Goal: Transaction & Acquisition: Purchase product/service

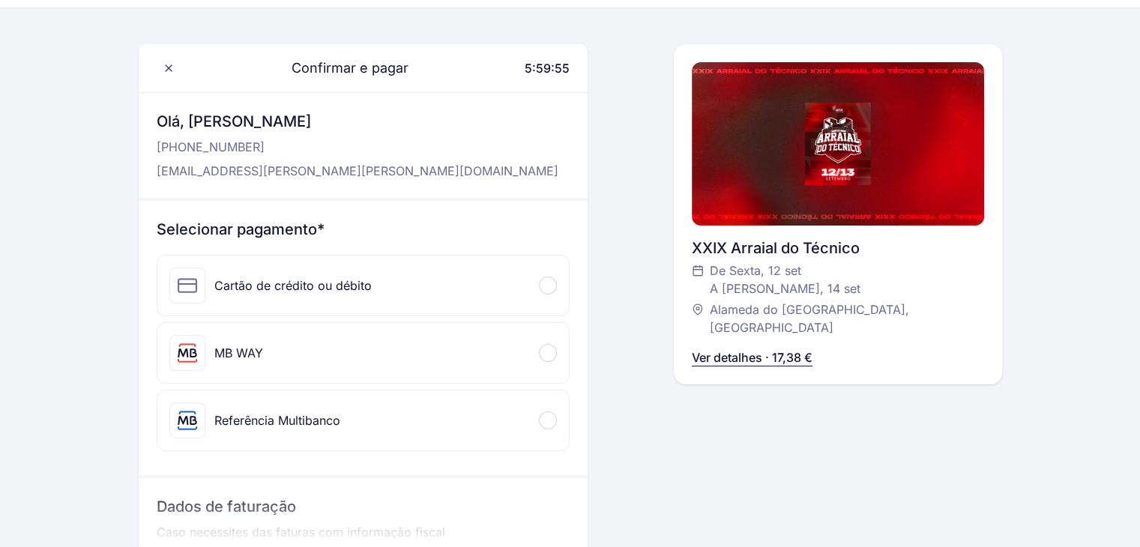
scroll to position [41, 0]
click at [546, 278] on div at bounding box center [548, 285] width 18 height 18
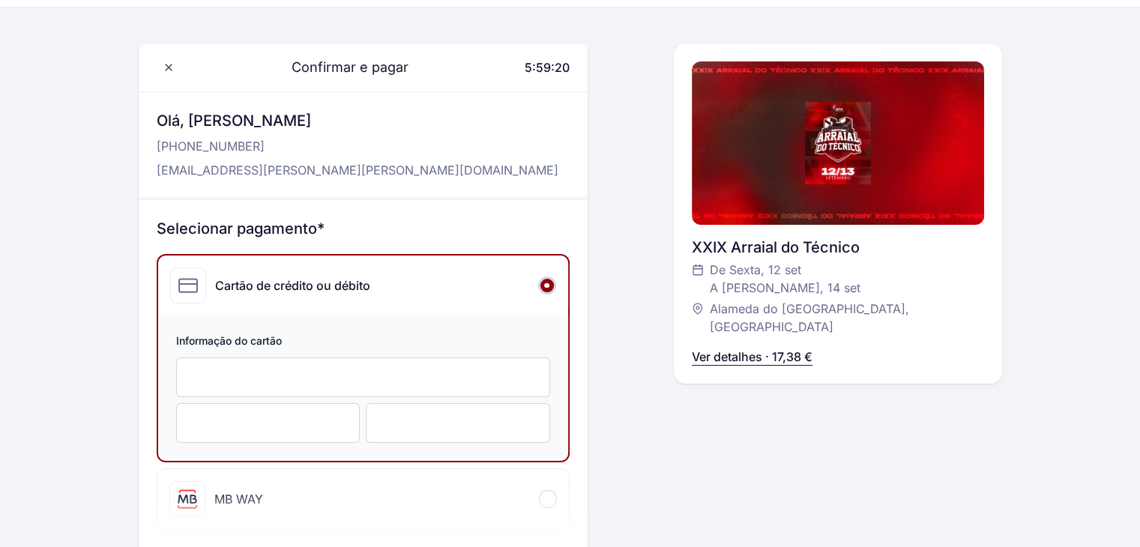
click at [434, 411] on div at bounding box center [458, 423] width 184 height 40
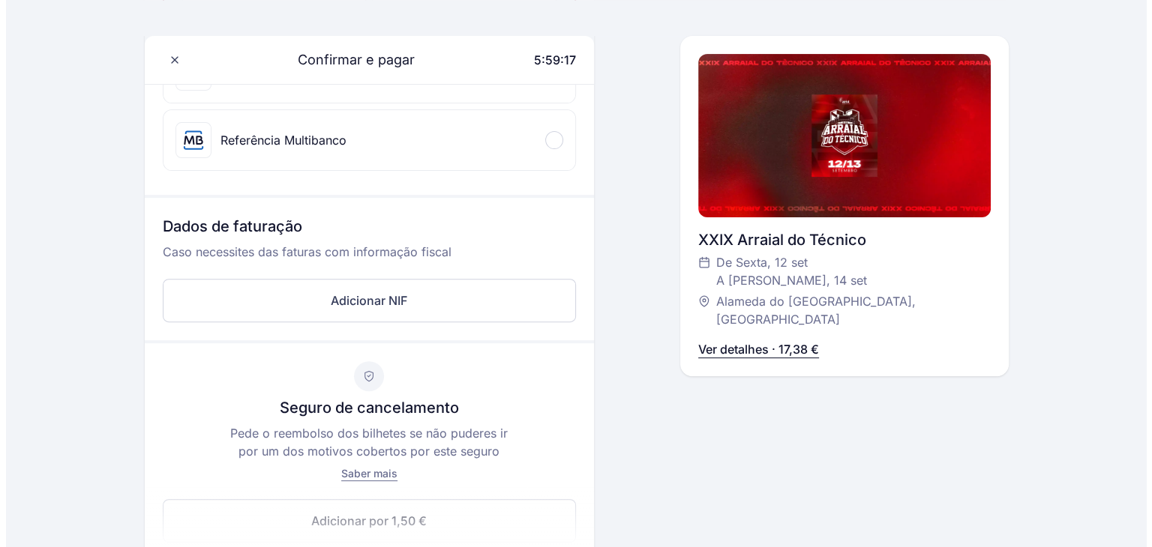
scroll to position [501, 0]
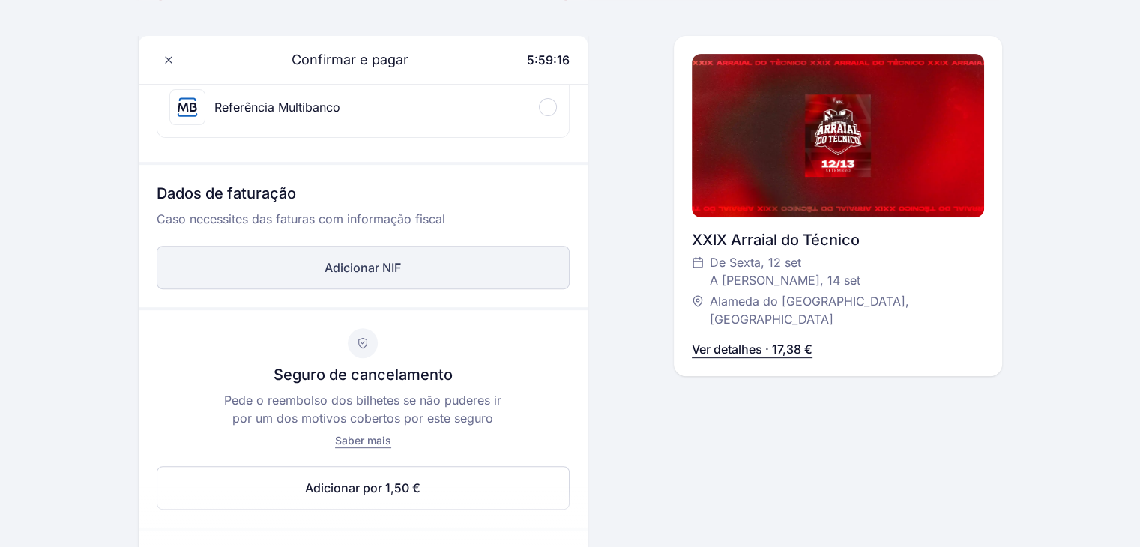
click at [417, 246] on button "Adicionar NIF" at bounding box center [363, 267] width 413 height 43
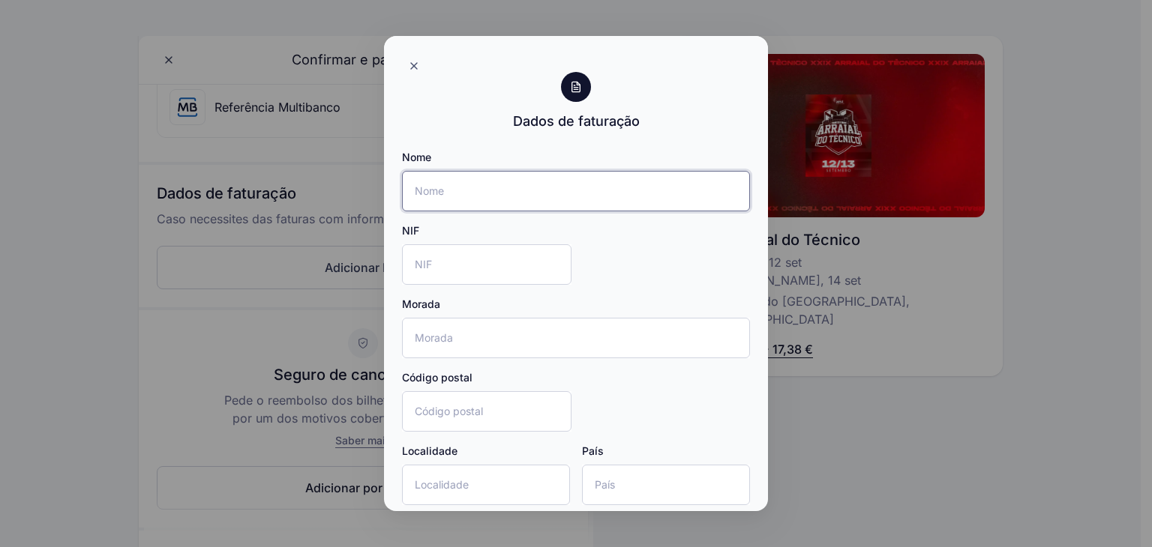
click at [460, 191] on input "Nome" at bounding box center [576, 191] width 348 height 40
type input "Helena Pinheiro Barreto Reis Pereira"
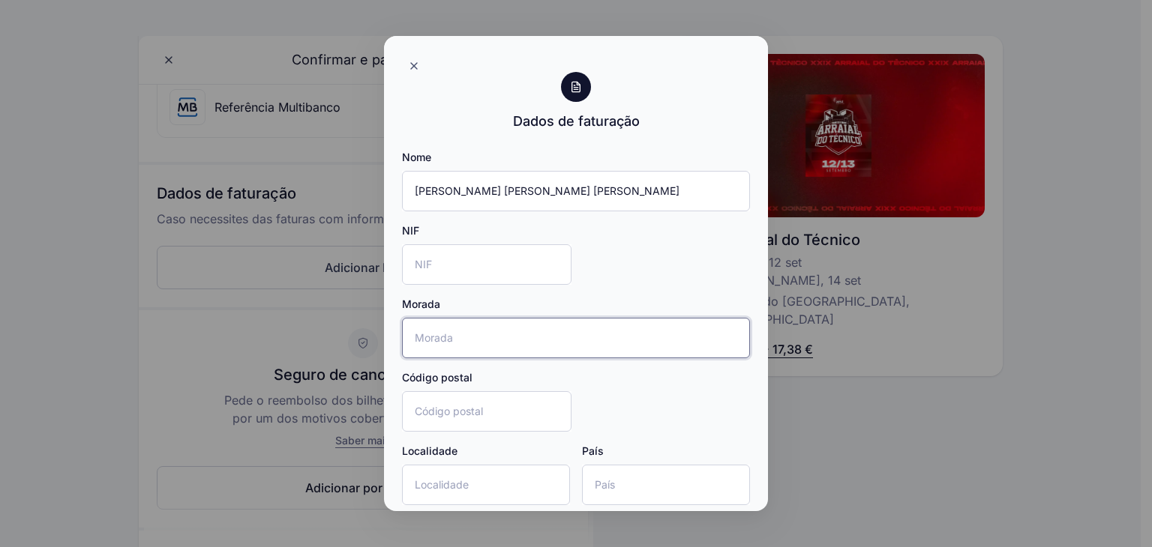
type input "Praceta João Villaret, 2700-481"
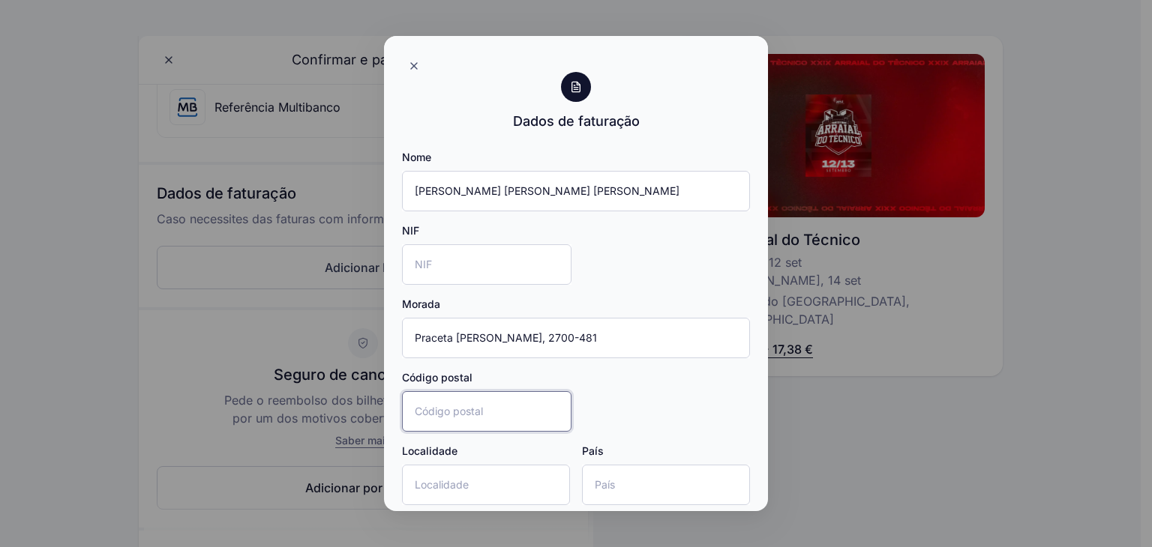
type input "2700-481"
type input "Amadora"
type input "Portugal"
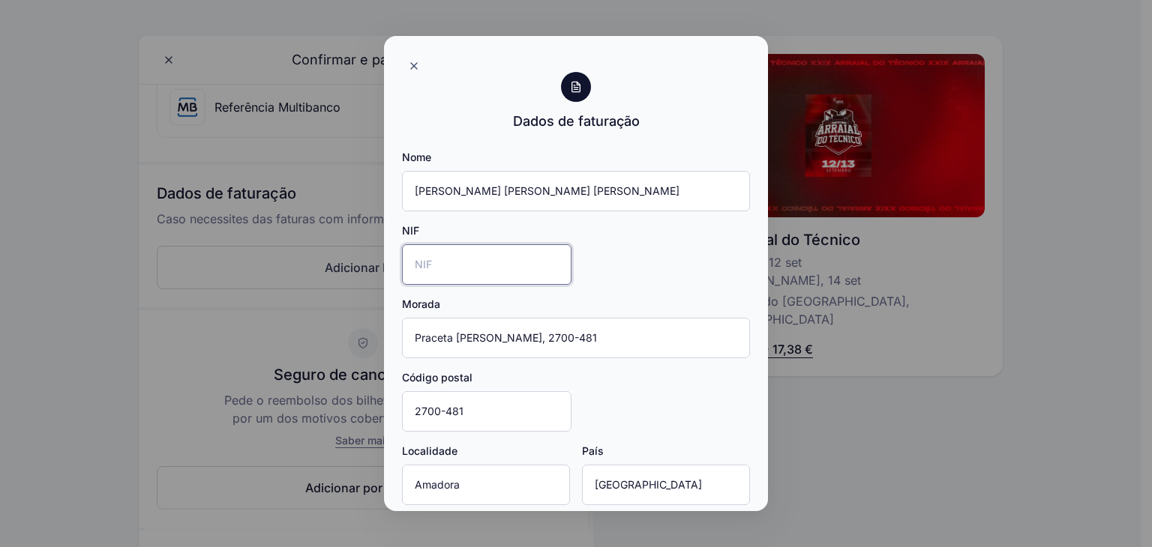
click at [448, 261] on input "NIF" at bounding box center [486, 264] width 169 height 40
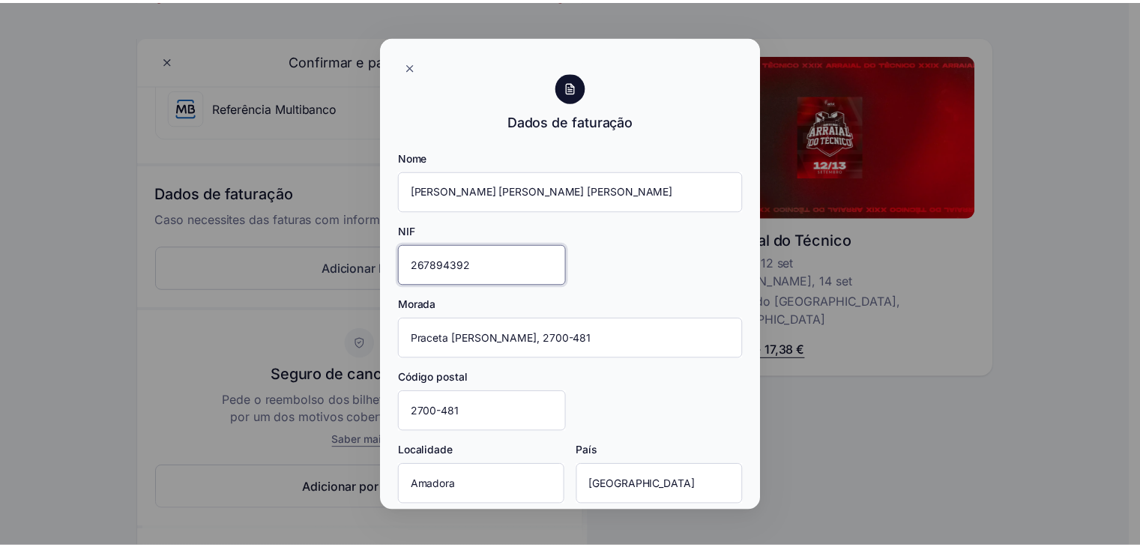
scroll to position [73, 0]
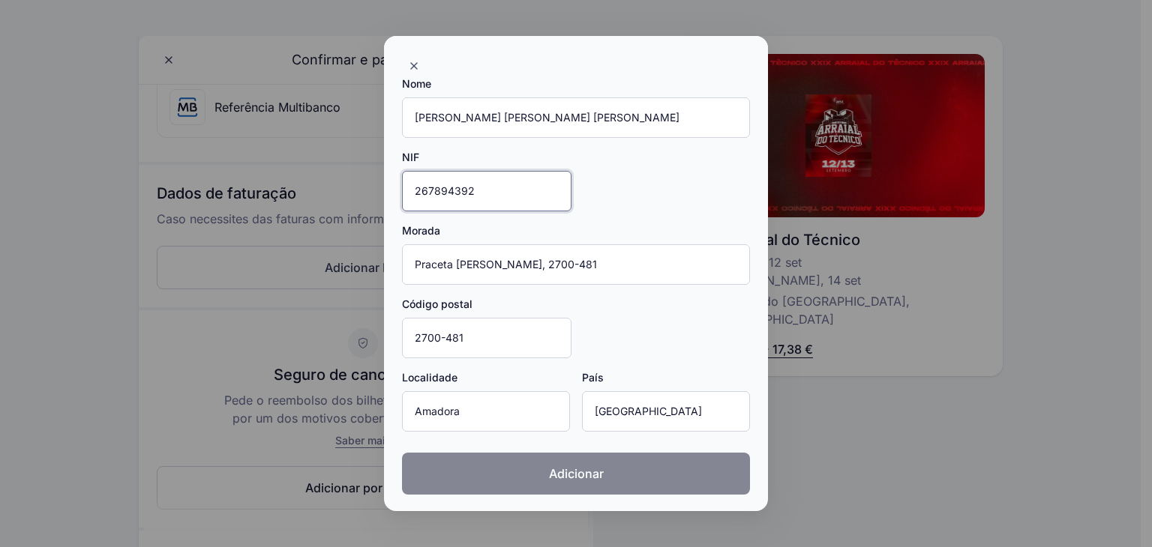
type input "267894392"
click at [629, 475] on button "Adicionar" at bounding box center [576, 474] width 348 height 42
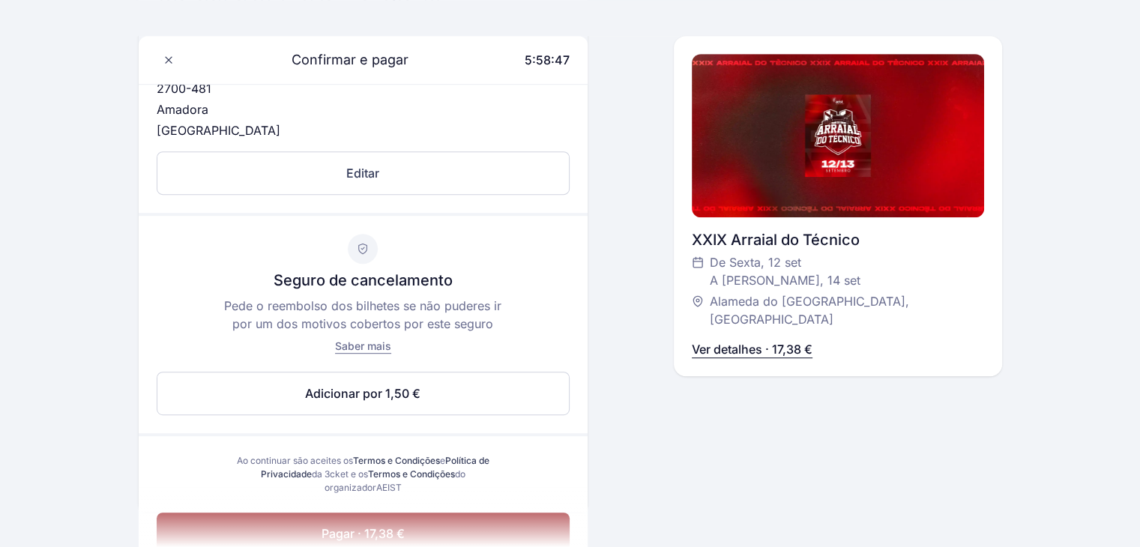
scroll to position [903, 0]
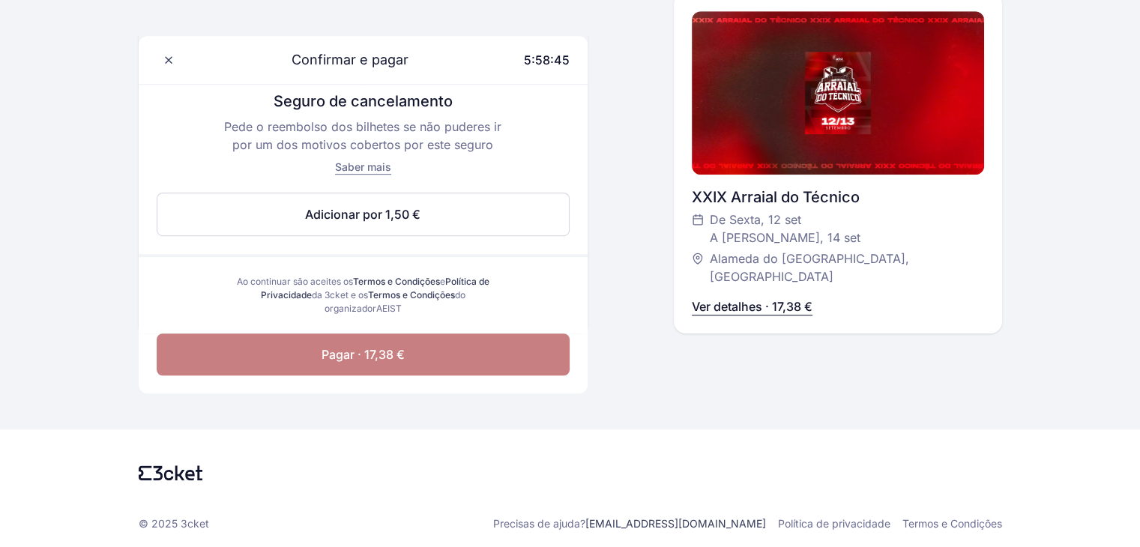
click at [412, 359] on button "Pagar · 17,38 €" at bounding box center [363, 355] width 413 height 42
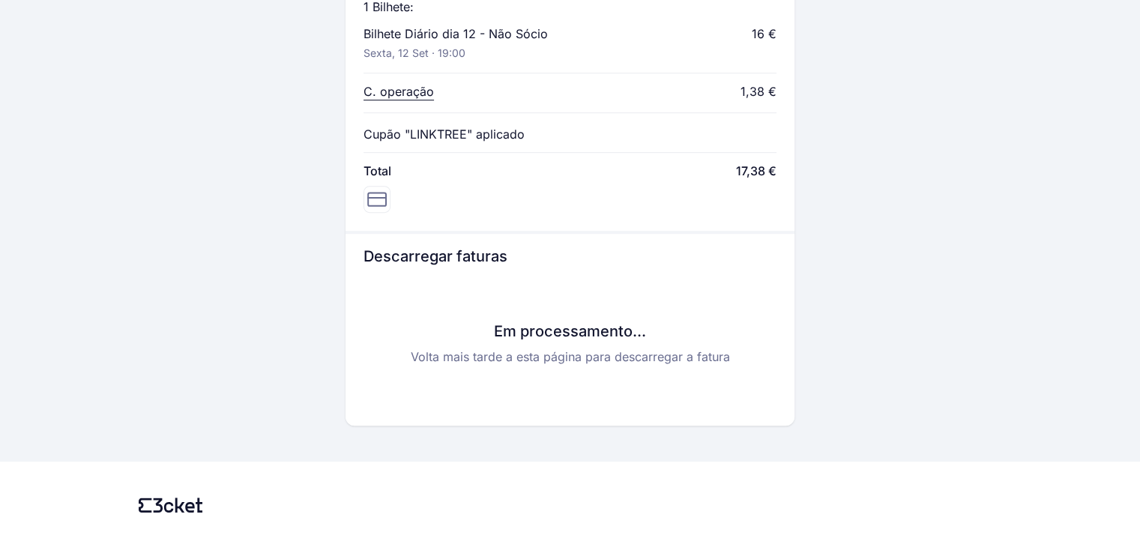
scroll to position [754, 0]
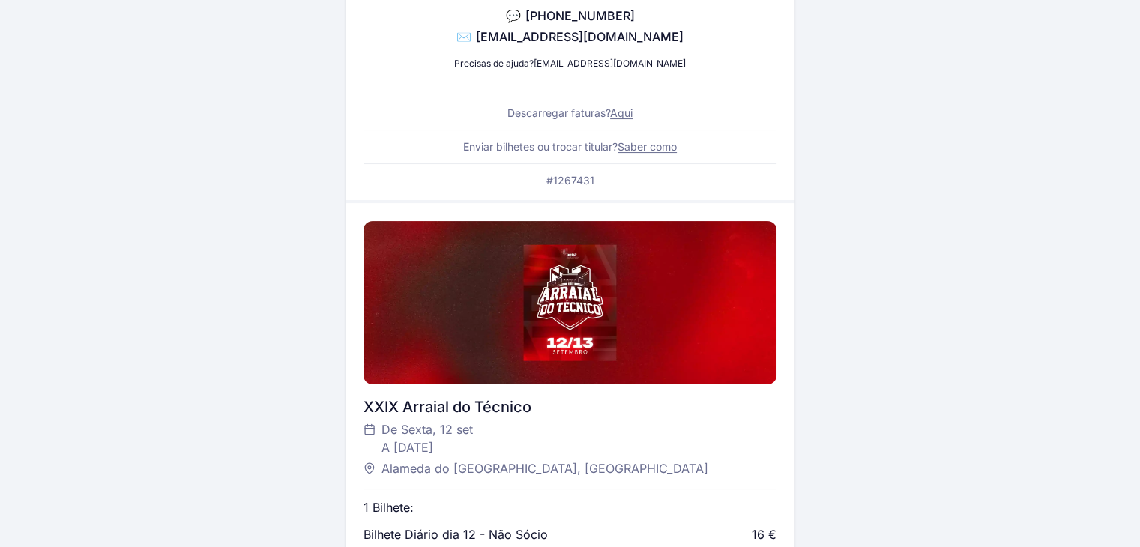
scroll to position [0, 0]
